Goal: Task Accomplishment & Management: Complete application form

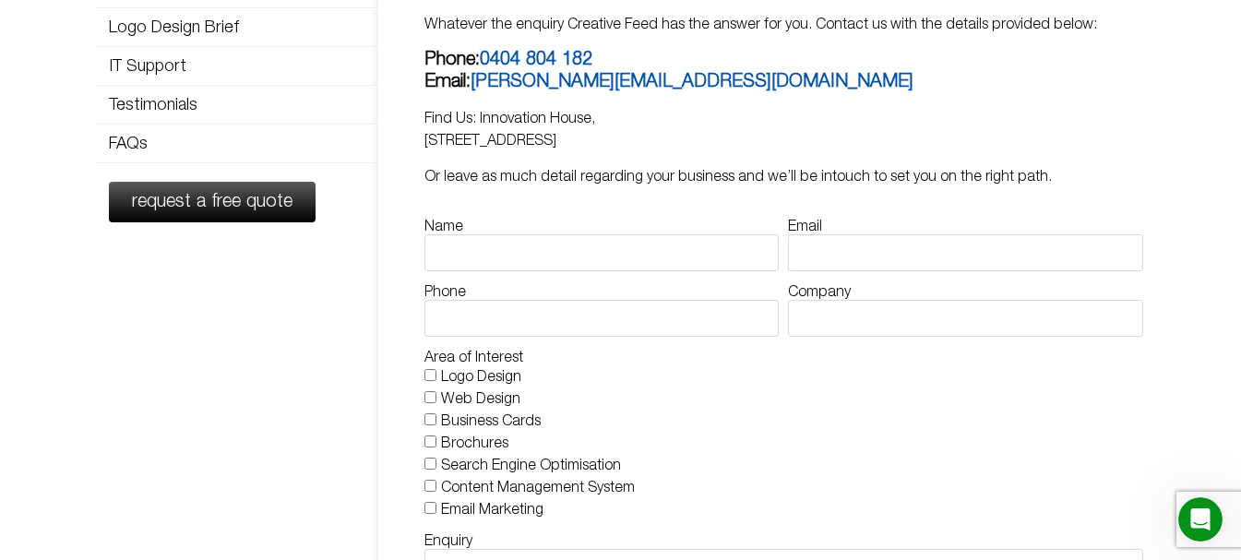
scroll to position [277, 0]
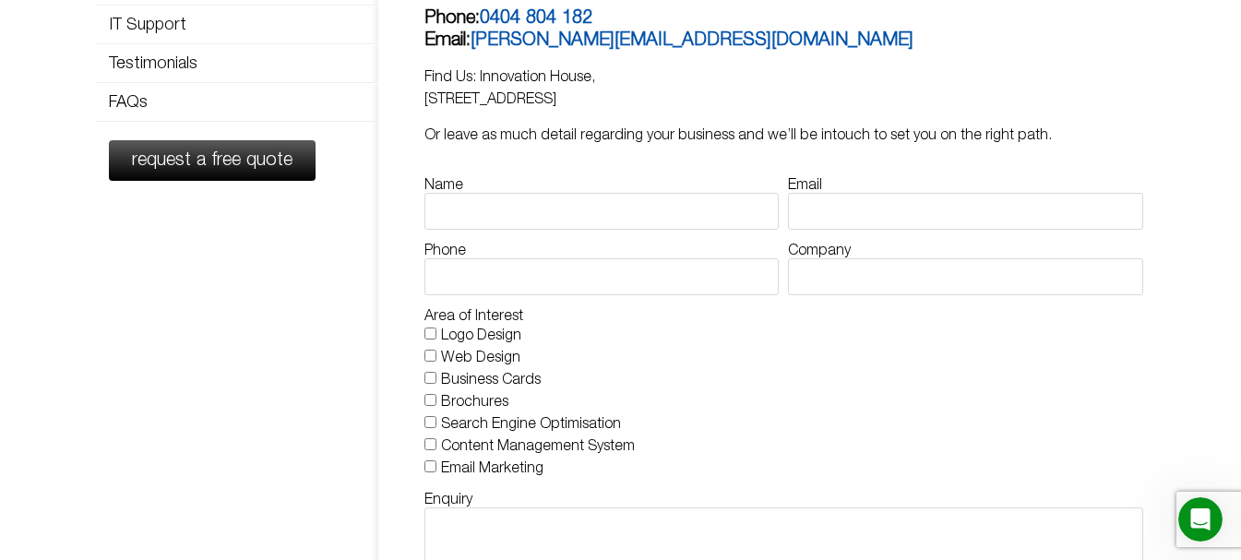
type input "[PERSON_NAME]"
type input "[EMAIL_ADDRESS][DOMAIN_NAME]"
type input "03340073326"
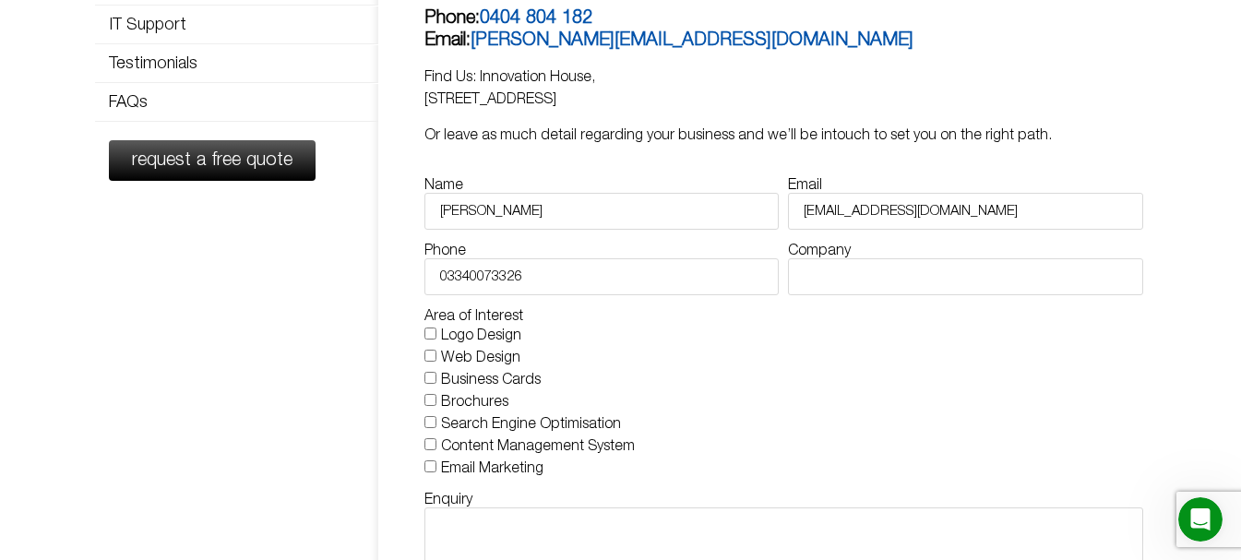
type input "Webgrity"
checkbox input "true"
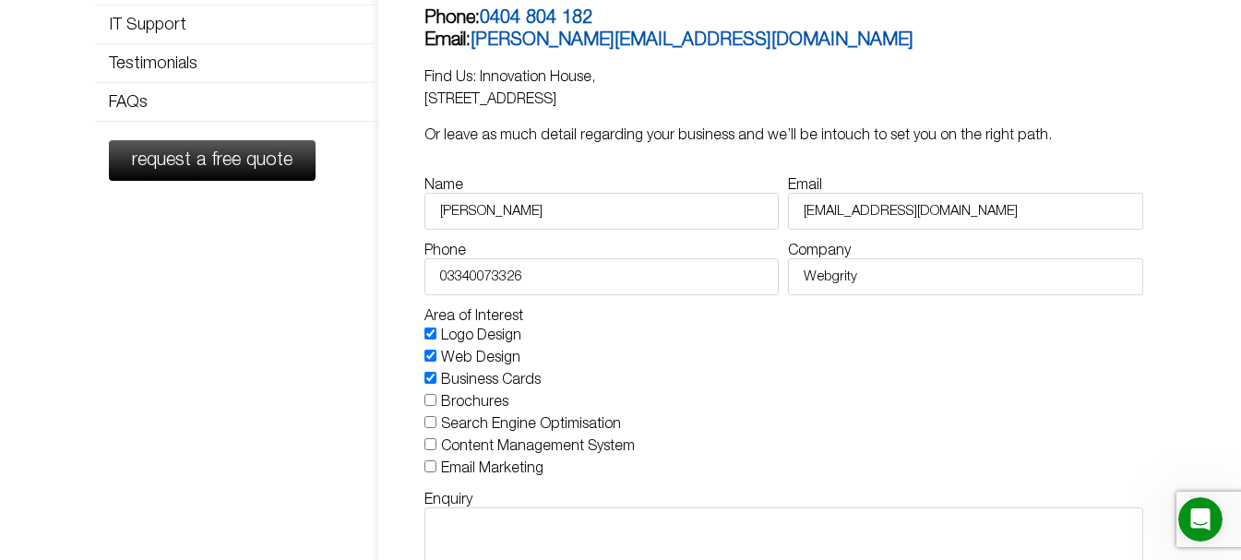
checkbox input "true"
type textarea "Hello, We are offering 15 Hours of FREE Website Maintenance (worth about USD 30…"
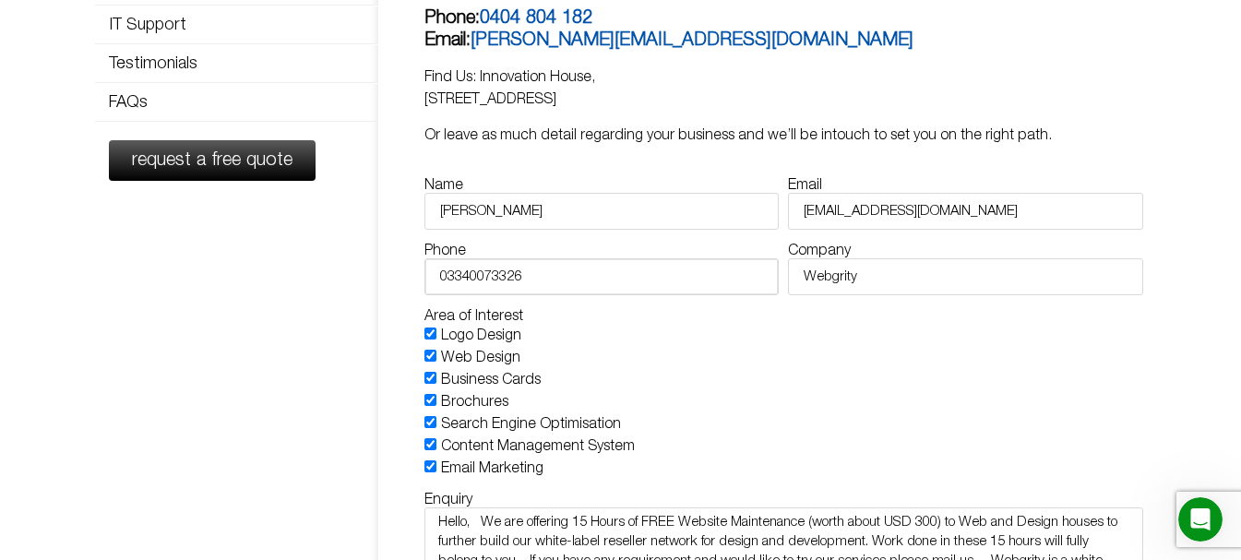
click at [448, 285] on input "03340073326" at bounding box center [601, 276] width 354 height 37
type input "3340073326"
click at [483, 464] on label "Email Marketing" at bounding box center [492, 468] width 102 height 13
click at [436, 464] on input "Email Marketing" at bounding box center [430, 466] width 12 height 12
checkbox input "false"
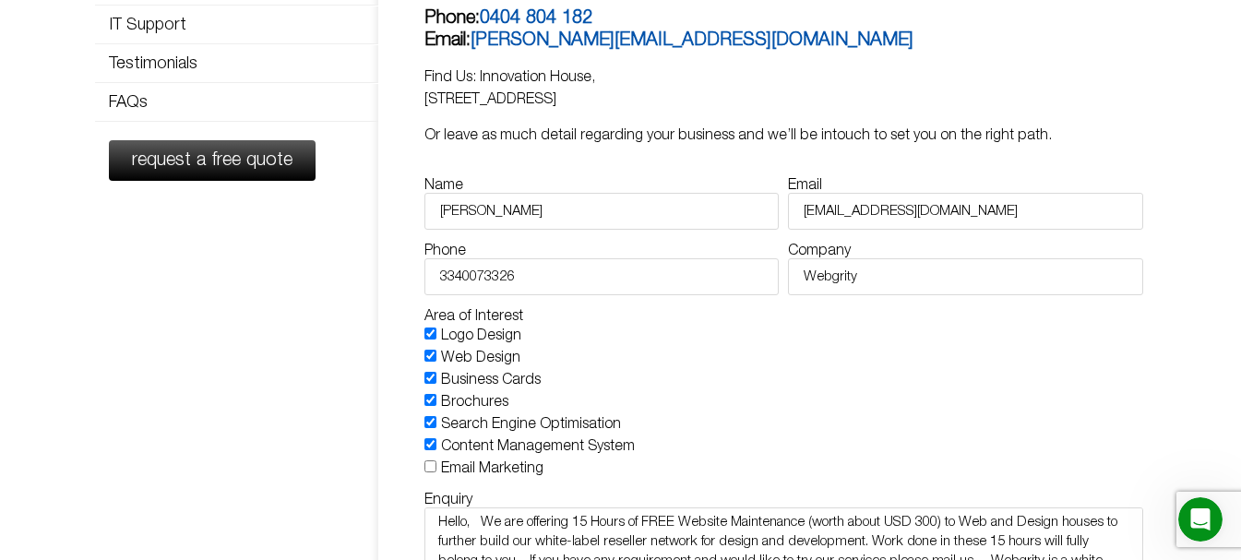
click at [485, 453] on label "Content Management System" at bounding box center [538, 446] width 194 height 13
click at [436, 450] on input "Content Management System" at bounding box center [430, 444] width 12 height 12
checkbox input "false"
click at [482, 429] on label "Search Engine Optimisation" at bounding box center [531, 424] width 180 height 13
click at [436, 428] on input "Search Engine Optimisation" at bounding box center [430, 422] width 12 height 12
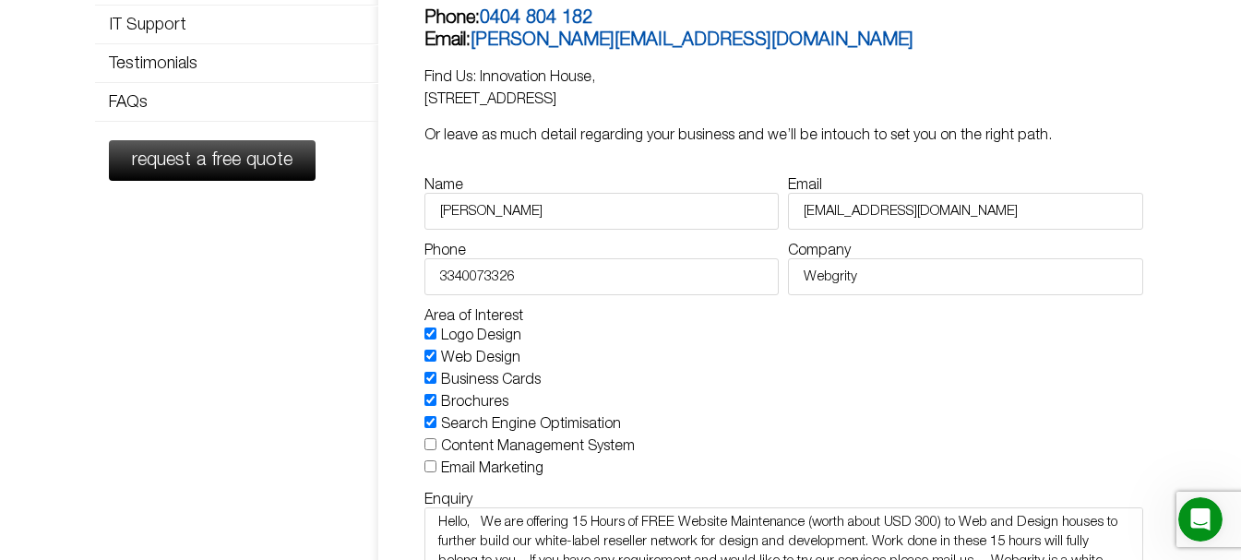
checkbox input "false"
click at [482, 408] on label "Brochures" at bounding box center [474, 402] width 67 height 13
click at [436, 406] on input "Brochures" at bounding box center [430, 400] width 12 height 12
checkbox input "false"
click at [479, 383] on label "Business Cards" at bounding box center [491, 380] width 100 height 13
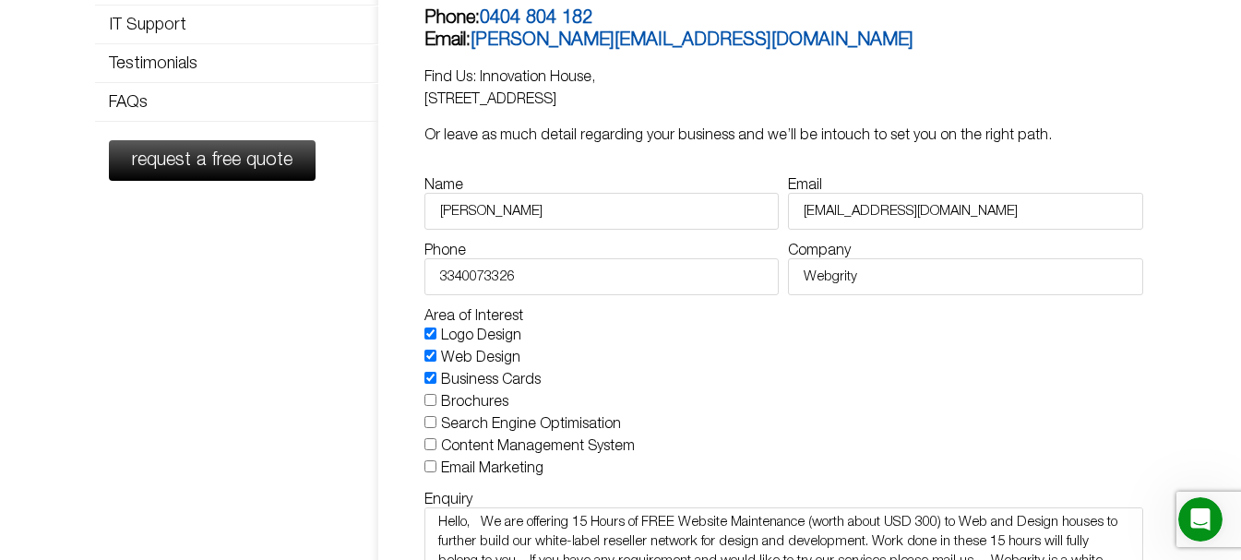
click at [436, 383] on input "Business Cards" at bounding box center [430, 378] width 12 height 12
checkbox input "false"
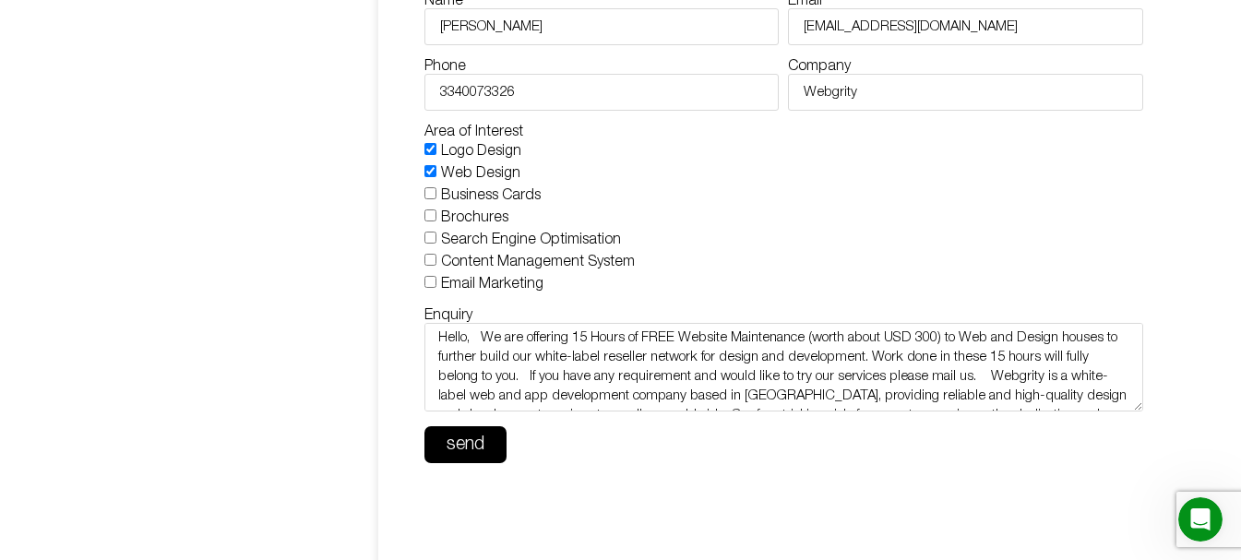
scroll to position [58, 0]
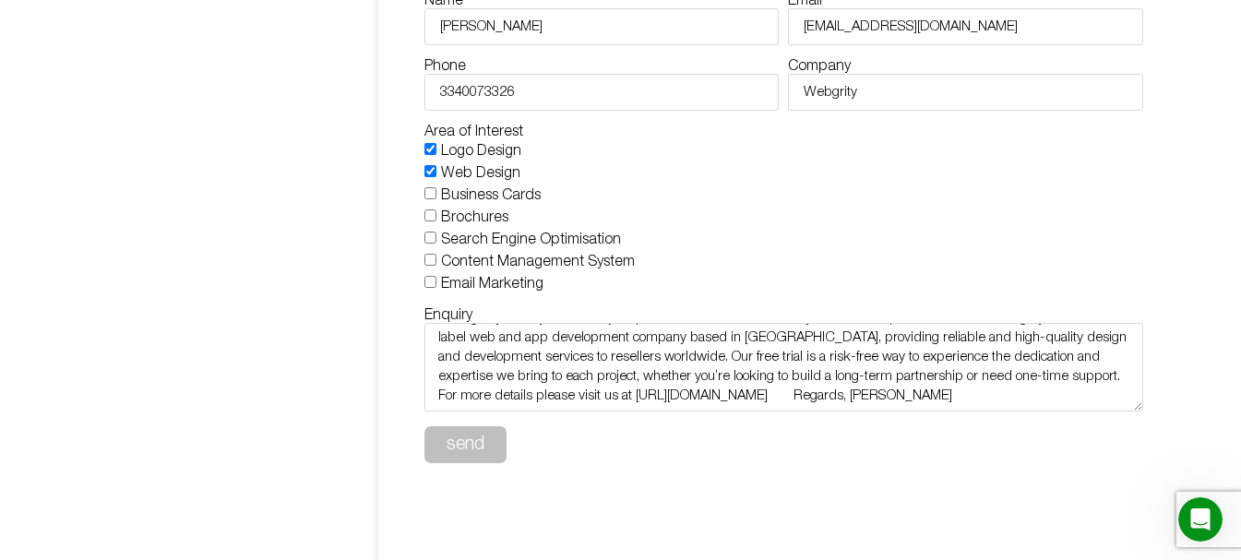
click at [482, 449] on span "send" at bounding box center [465, 444] width 38 height 18
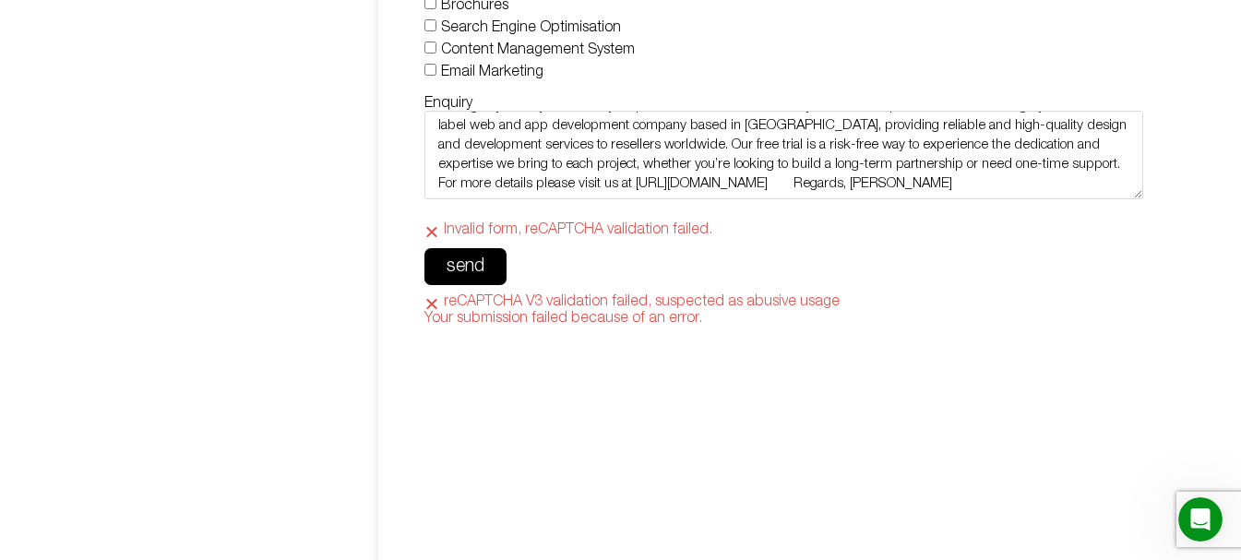
scroll to position [646, 0]
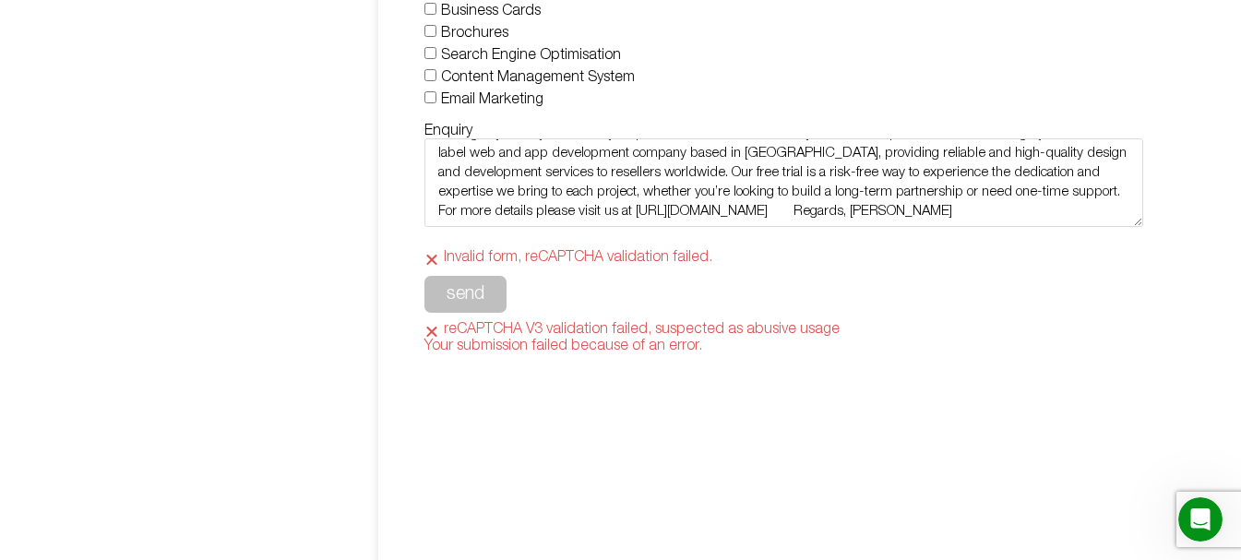
click at [464, 288] on span "send" at bounding box center [465, 294] width 38 height 18
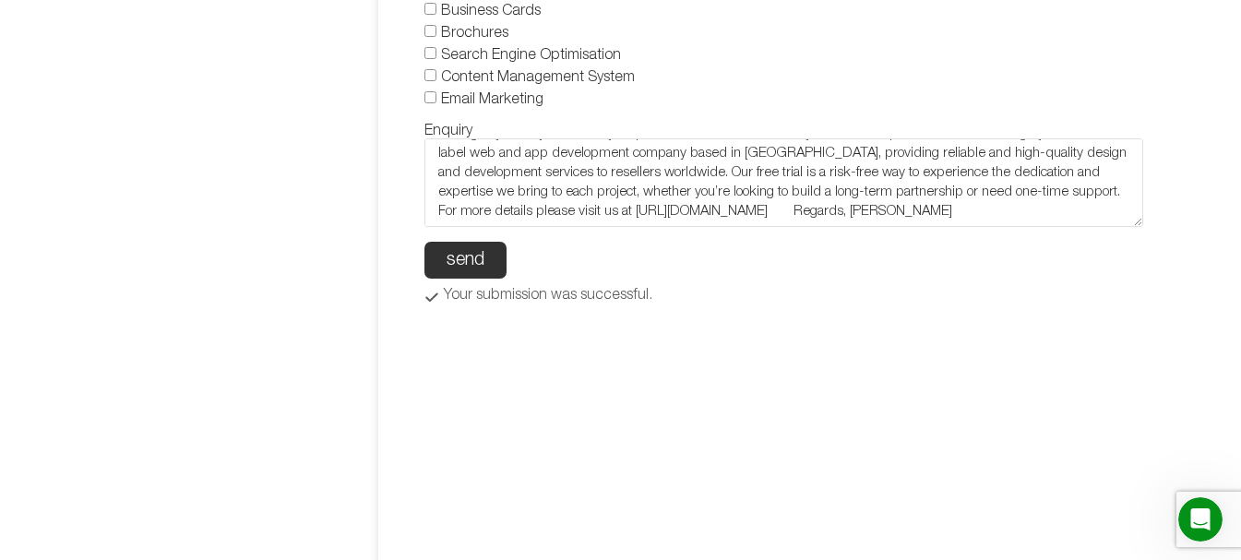
scroll to position [0, 0]
